Goal: Complete application form: Complete application form

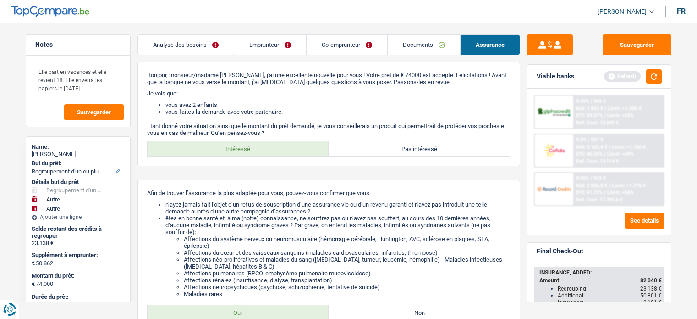
select select "refinancing"
select select "other"
select select "120"
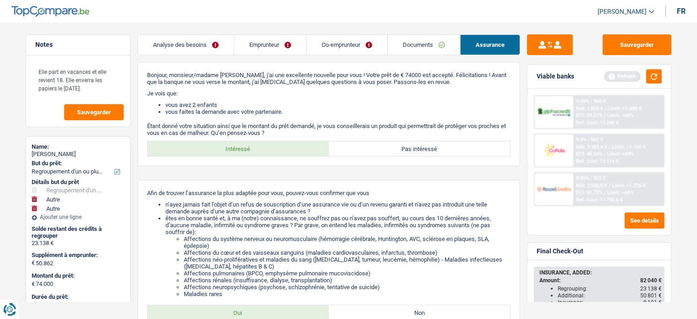
select select "refinancing"
select select "other"
select select "yes"
select select "other"
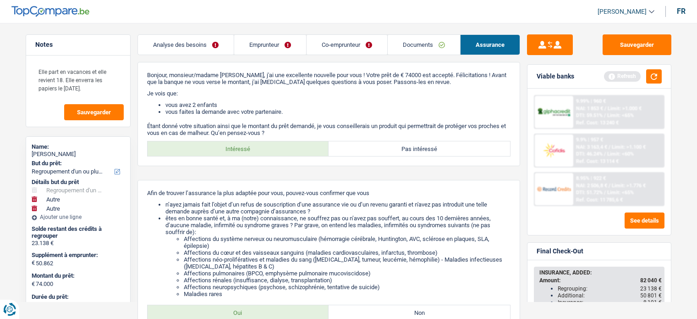
select select "120"
select select "privateEmployee"
select select "netSalary"
select select "familyAllowances"
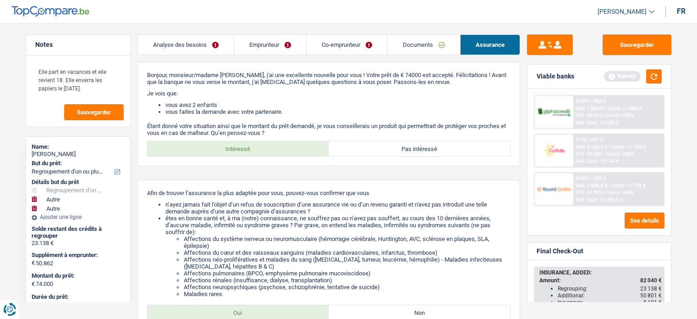
select select "mealVouchers"
select select "netSalary"
select select "mealVouchers"
select select "ownerWithMortgage"
select select "personalLoan"
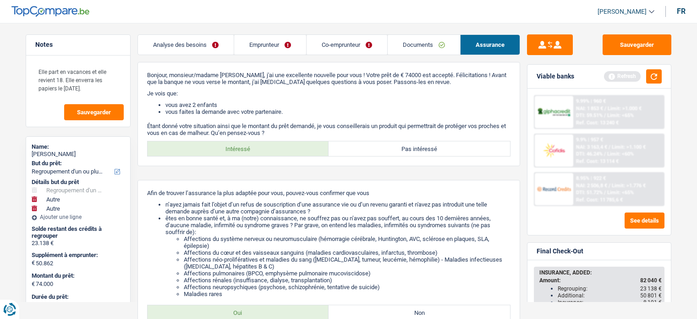
select select "other"
select select "36"
select select "personalLoan"
select select "other"
select select "120"
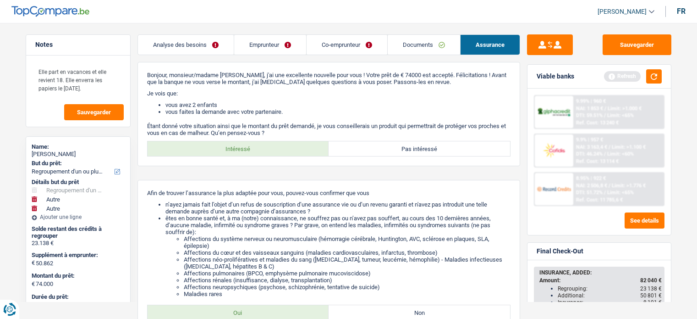
select select "personalLoan"
select select "other"
select select "84"
select select "mortgage"
select select "240"
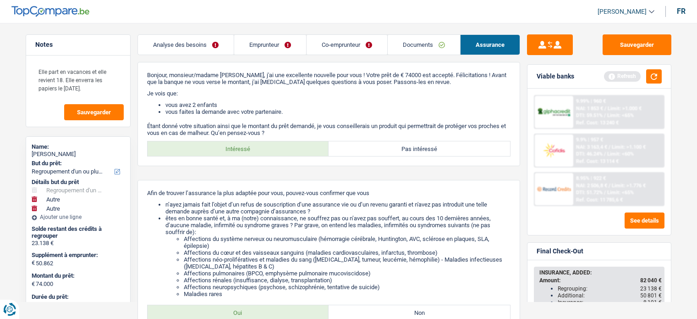
select select "refinancing"
select select "other"
select select "yes"
select select "other"
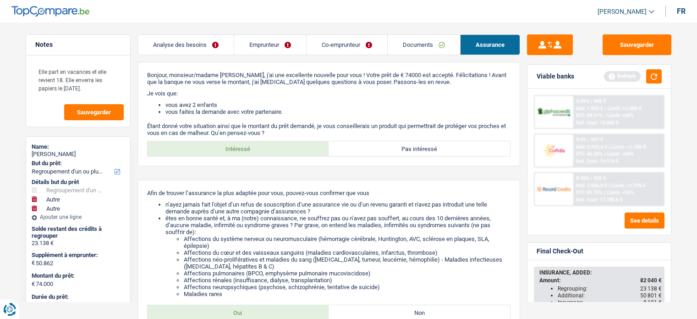
select select "120"
click at [406, 41] on link "Documents" at bounding box center [424, 45] width 72 height 20
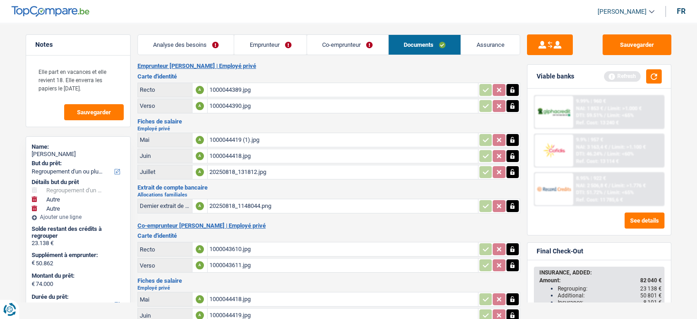
click at [175, 46] on link "Analyse des besoins" at bounding box center [186, 45] width 96 height 20
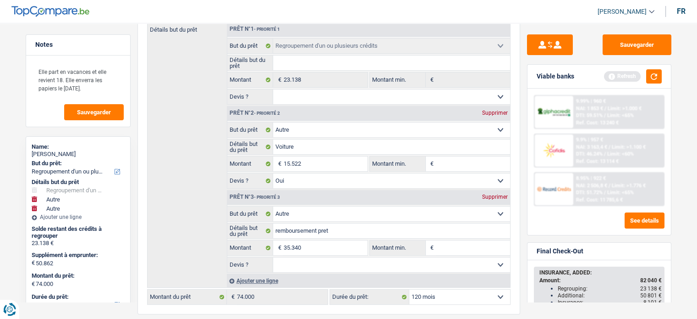
scroll to position [198, 0]
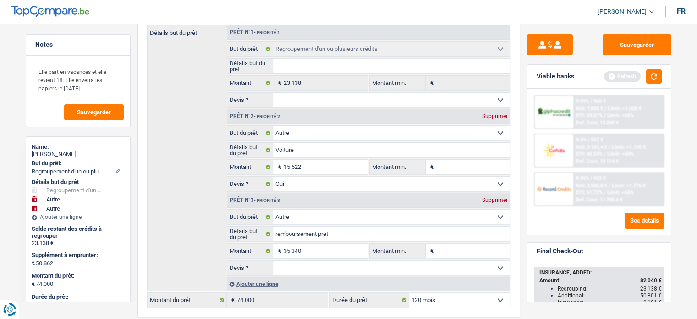
click at [131, 228] on div "Notes Elle part en vacances et elle revient 18. Elle enverra les papiers le [DA…" at bounding box center [78, 167] width 119 height 267
click at [132, 229] on div "Notes Elle part en vacances et elle revient 18. Elle enverra les papiers le [DA…" at bounding box center [78, 167] width 119 height 267
click at [137, 234] on div "Notes Elle part en vacances et elle revient 18. Elle enverra les papiers le [DA…" at bounding box center [78, 167] width 119 height 267
click at [517, 48] on div "2 Projet : Quel projet souhaitez-vous financer pour 74 000 € ? Montant supérieu…" at bounding box center [329, 124] width 383 height 386
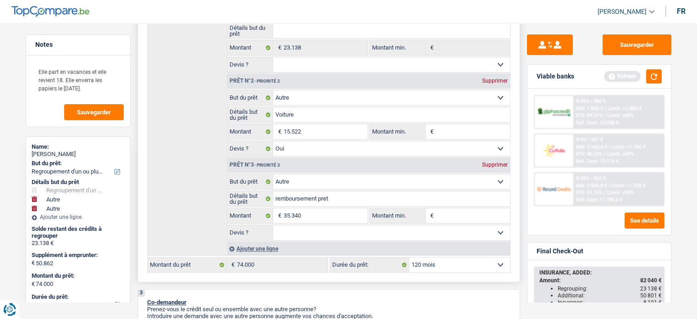
scroll to position [235, 0]
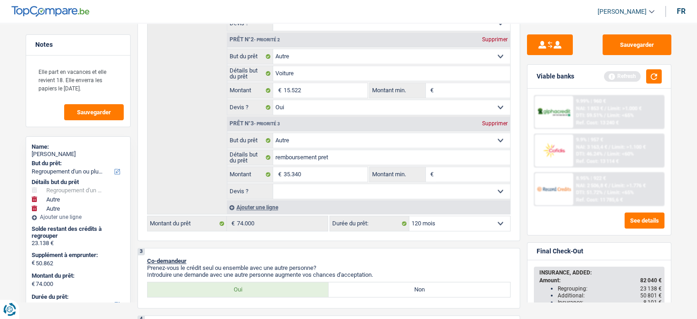
scroll to position [290, 0]
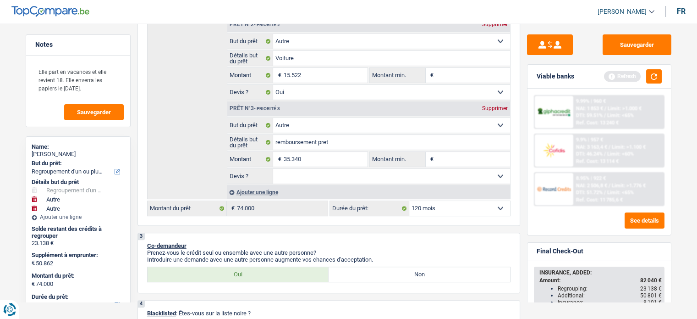
click at [131, 249] on div "Notes Elle part en vacances et elle revient 18. Elle enverra les papiers le [DA…" at bounding box center [78, 167] width 119 height 267
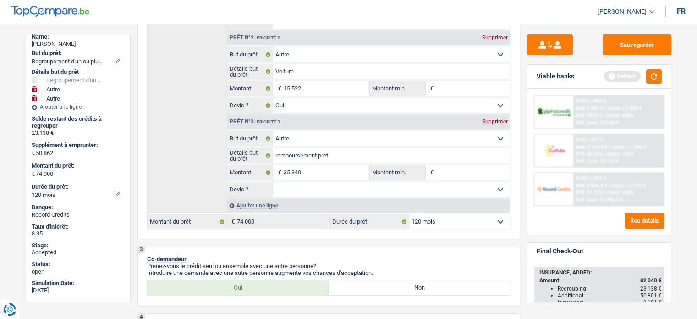
scroll to position [295, 0]
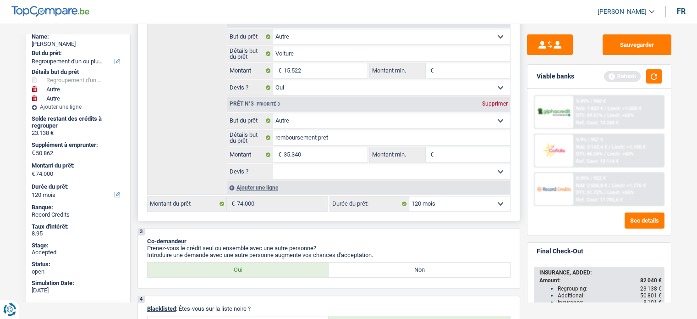
click at [469, 200] on select "12 mois 18 mois 24 mois 30 mois 36 mois 42 mois 48 mois 60 mois 72 mois 84 mois…" at bounding box center [459, 203] width 101 height 15
select select "144"
click at [409, 196] on select "12 mois 18 mois 24 mois 30 mois 36 mois 42 mois 48 mois 60 mois 72 mois 84 mois…" at bounding box center [459, 203] width 101 height 15
select select "144"
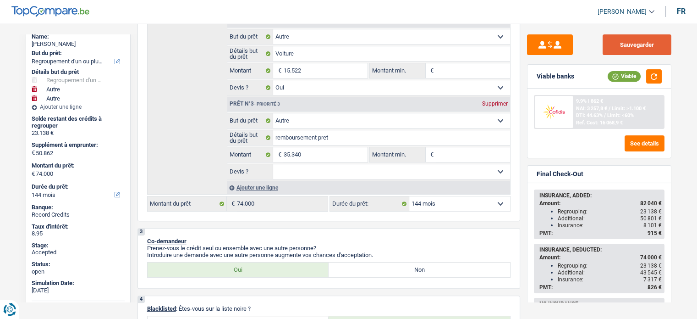
click at [638, 49] on button "Sauvegarder" at bounding box center [637, 44] width 69 height 21
click at [600, 105] on span "NAI: 3 257,8 €" at bounding box center [591, 108] width 31 height 6
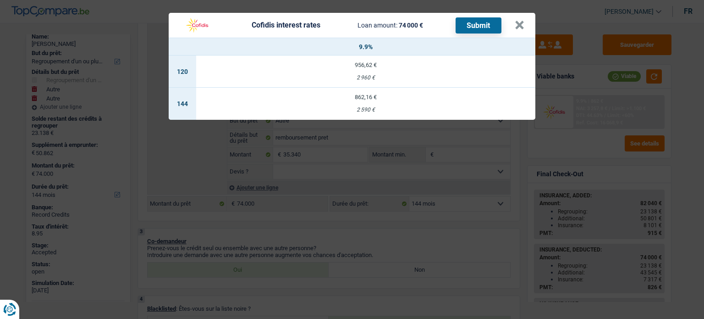
click at [377, 100] on td "862,16 € 2 590 €" at bounding box center [365, 104] width 339 height 32
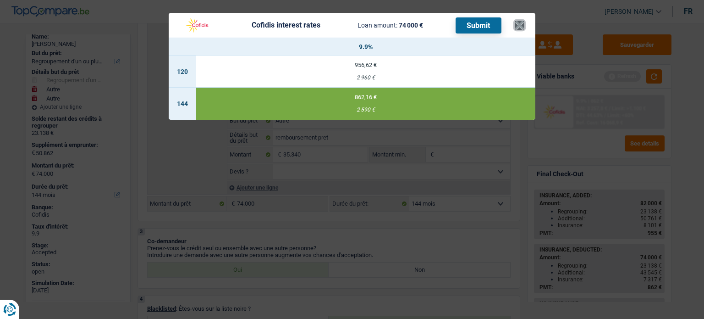
click at [518, 29] on button "×" at bounding box center [520, 25] width 10 height 9
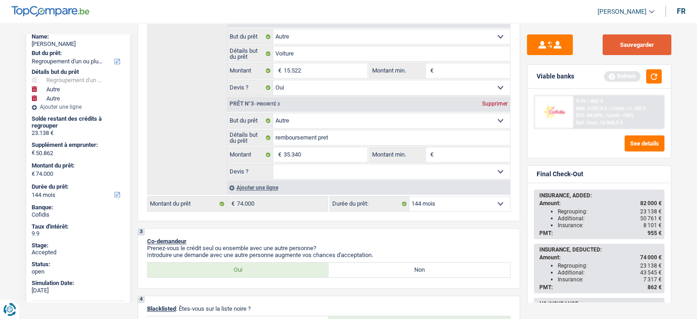
click at [623, 40] on button "Sauvegarder" at bounding box center [637, 44] width 69 height 21
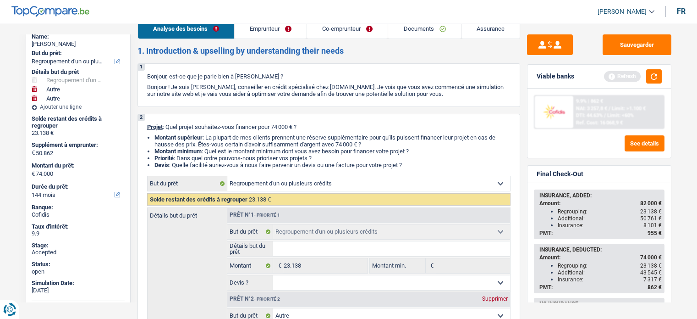
click at [422, 33] on link "Documents" at bounding box center [424, 29] width 72 height 20
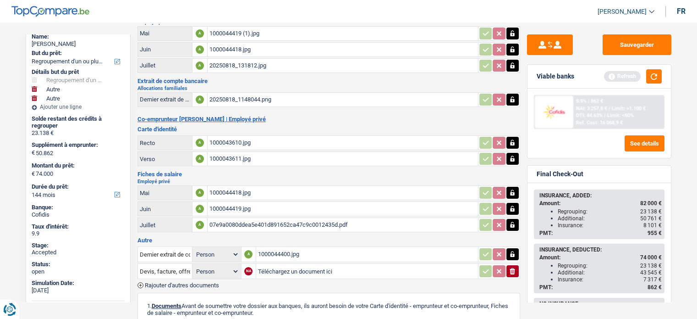
scroll to position [108, 0]
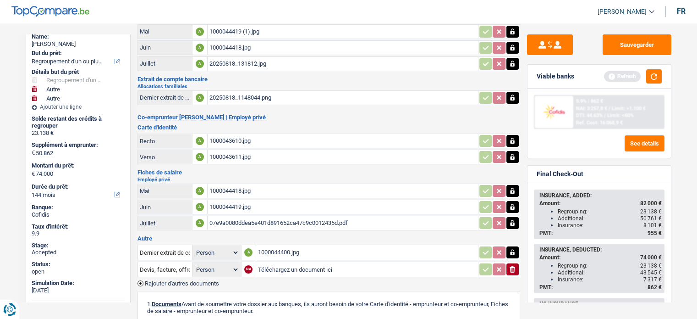
click at [264, 218] on div "07e9a0080ddea5e401d891652ca47c9c0012435d.pdf" at bounding box center [342, 223] width 267 height 14
click at [223, 200] on div "1000044419.jpg" at bounding box center [342, 207] width 267 height 14
click at [511, 204] on icon "button" at bounding box center [513, 207] width 4 height 6
click at [511, 204] on icon "button" at bounding box center [513, 207] width 6 height 6
click at [234, 184] on div "1000044418.jpg" at bounding box center [342, 191] width 267 height 14
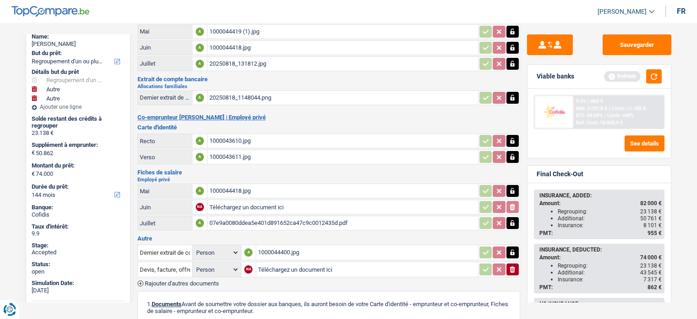
click at [512, 186] on icon "button" at bounding box center [512, 190] width 7 height 9
click at [512, 186] on icon "ionicons-v5-e" at bounding box center [512, 190] width 7 height 9
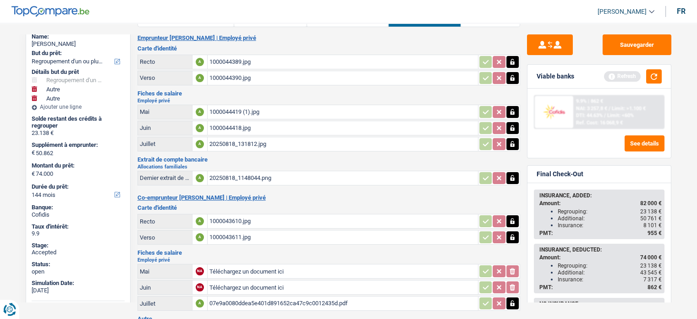
scroll to position [0, 0]
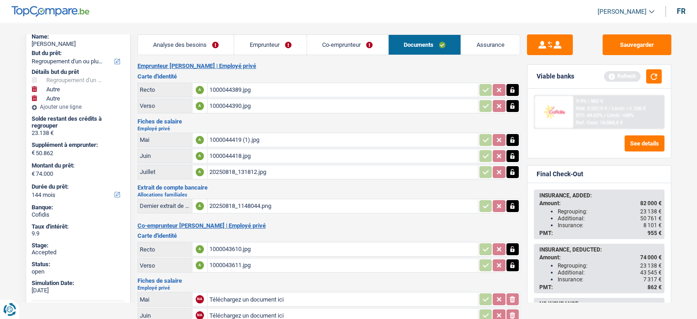
click at [263, 50] on link "Emprunteur" at bounding box center [270, 45] width 72 height 20
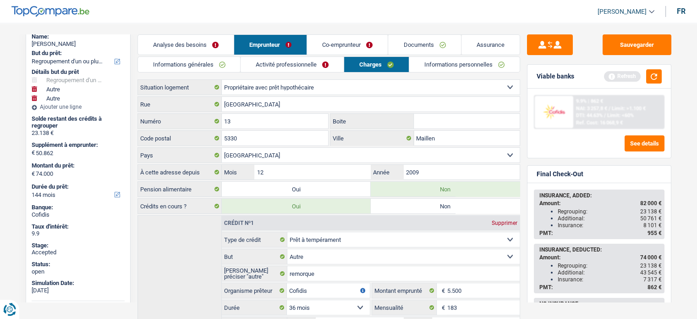
click at [415, 48] on link "Documents" at bounding box center [424, 45] width 72 height 20
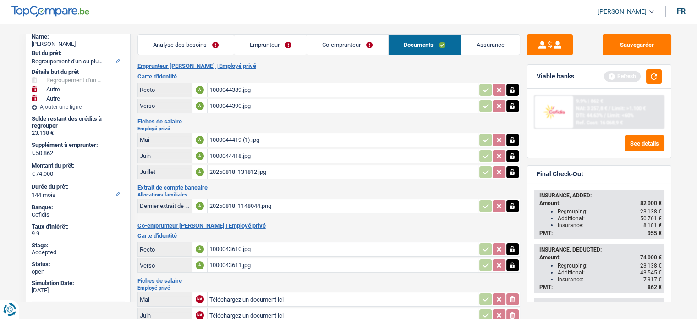
click at [277, 40] on link "Emprunteur" at bounding box center [270, 45] width 72 height 20
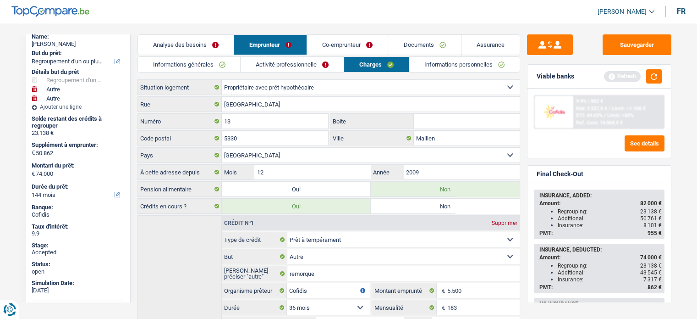
click at [425, 38] on link "Documents" at bounding box center [424, 45] width 72 height 20
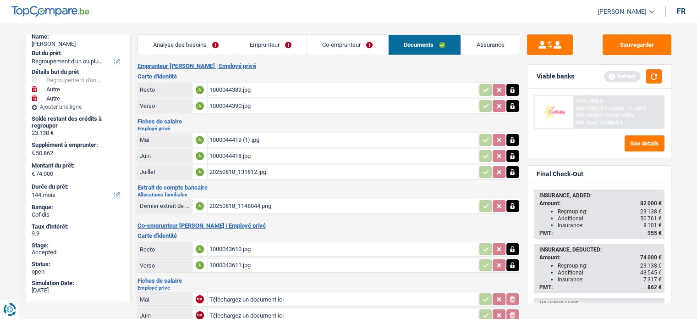
click at [236, 137] on div "1000044419 (1).jpg" at bounding box center [342, 140] width 267 height 14
click at [222, 155] on div "1000044418.jpg" at bounding box center [342, 156] width 267 height 14
click at [234, 137] on div "1000044419 (1).jpg" at bounding box center [342, 140] width 267 height 14
click at [234, 170] on div "20250818_131812.jpg" at bounding box center [342, 172] width 267 height 14
click at [273, 45] on link "Emprunteur" at bounding box center [270, 45] width 72 height 20
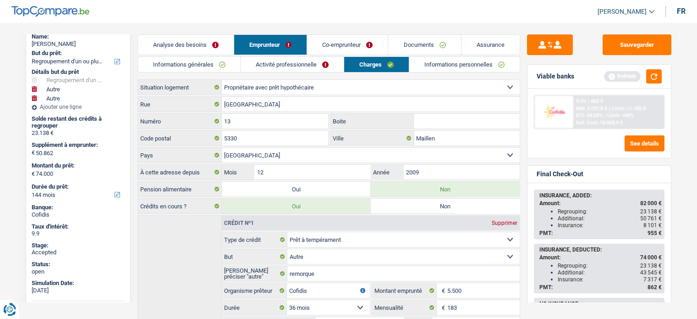
click at [161, 66] on link "Informations générales" at bounding box center [189, 64] width 103 height 15
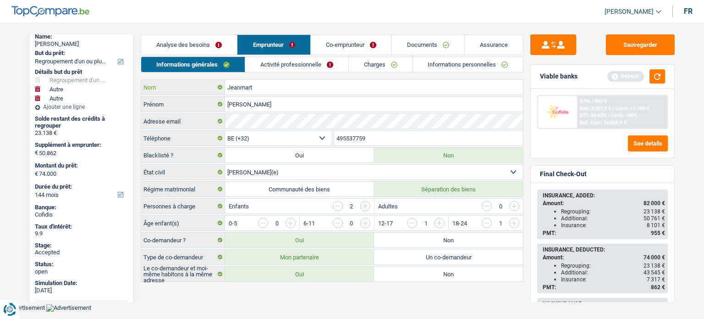
drag, startPoint x: 265, startPoint y: 88, endPoint x: 205, endPoint y: 92, distance: 60.2
click at [205, 92] on div "Jeanmart Nom" at bounding box center [332, 87] width 382 height 15
drag, startPoint x: 77, startPoint y: 43, endPoint x: 35, endPoint y: 43, distance: 41.3
click at [35, 43] on div "[PERSON_NAME]" at bounding box center [81, 43] width 93 height 7
copy div "[PERSON_NAME]"
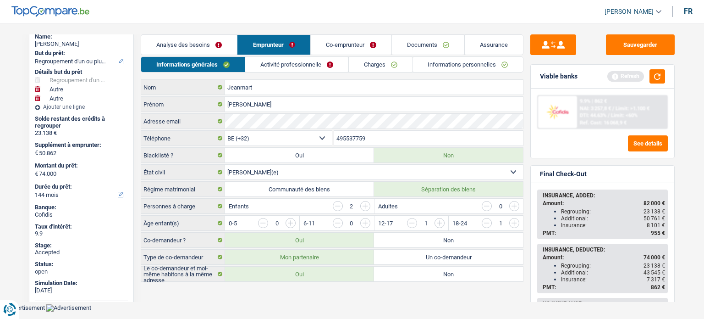
click at [349, 136] on input "495537759" at bounding box center [428, 138] width 189 height 15
